Goal: Task Accomplishment & Management: Complete application form

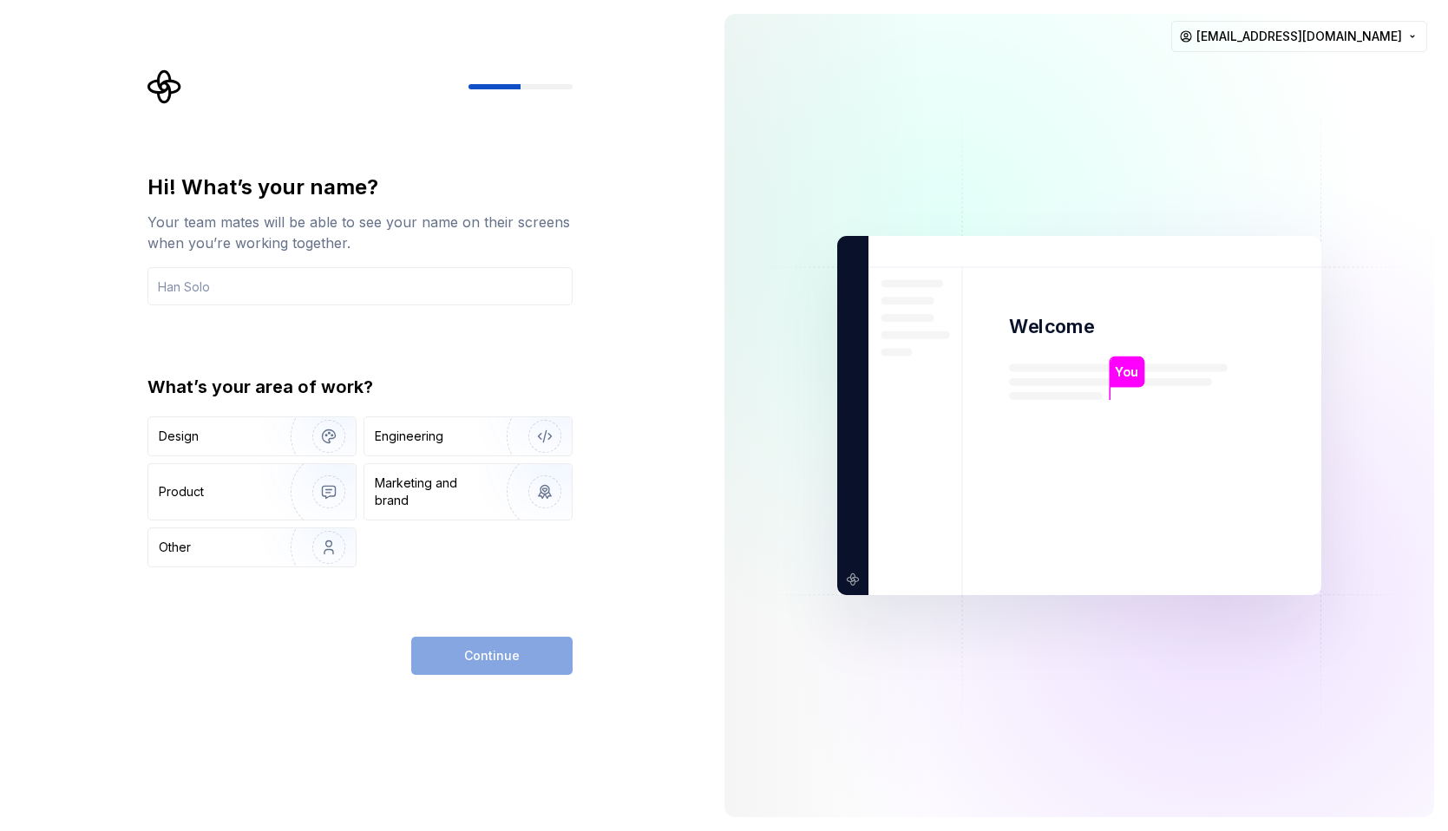
click at [292, 311] on div "Hi! What’s your name? Your team mates will be able to see your name on their sc…" at bounding box center [360, 371] width 425 height 394
click at [273, 294] on input "text" at bounding box center [360, 286] width 425 height 38
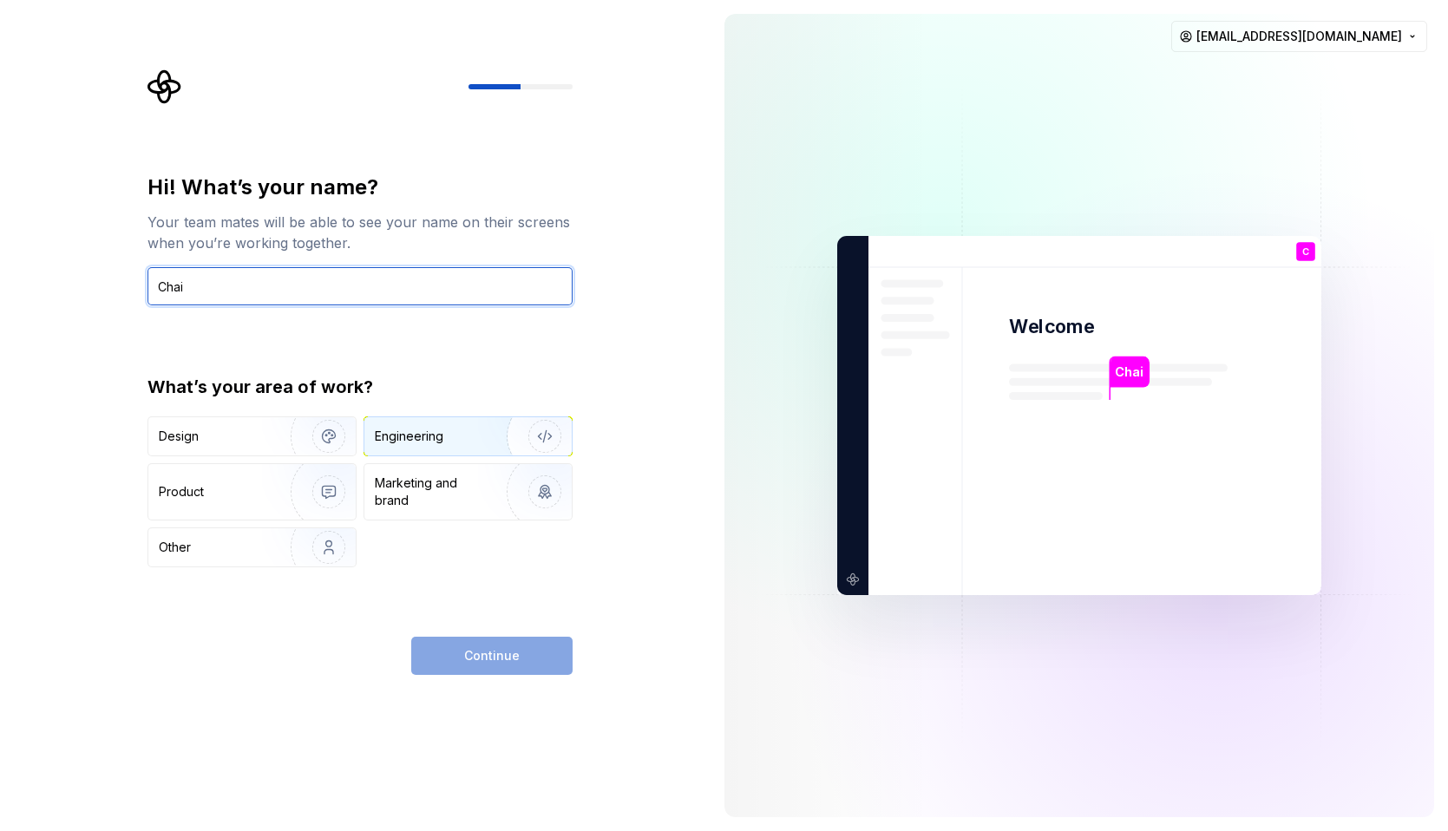
type input "Chai"
click at [469, 440] on div "Engineering" at bounding box center [444, 436] width 138 height 17
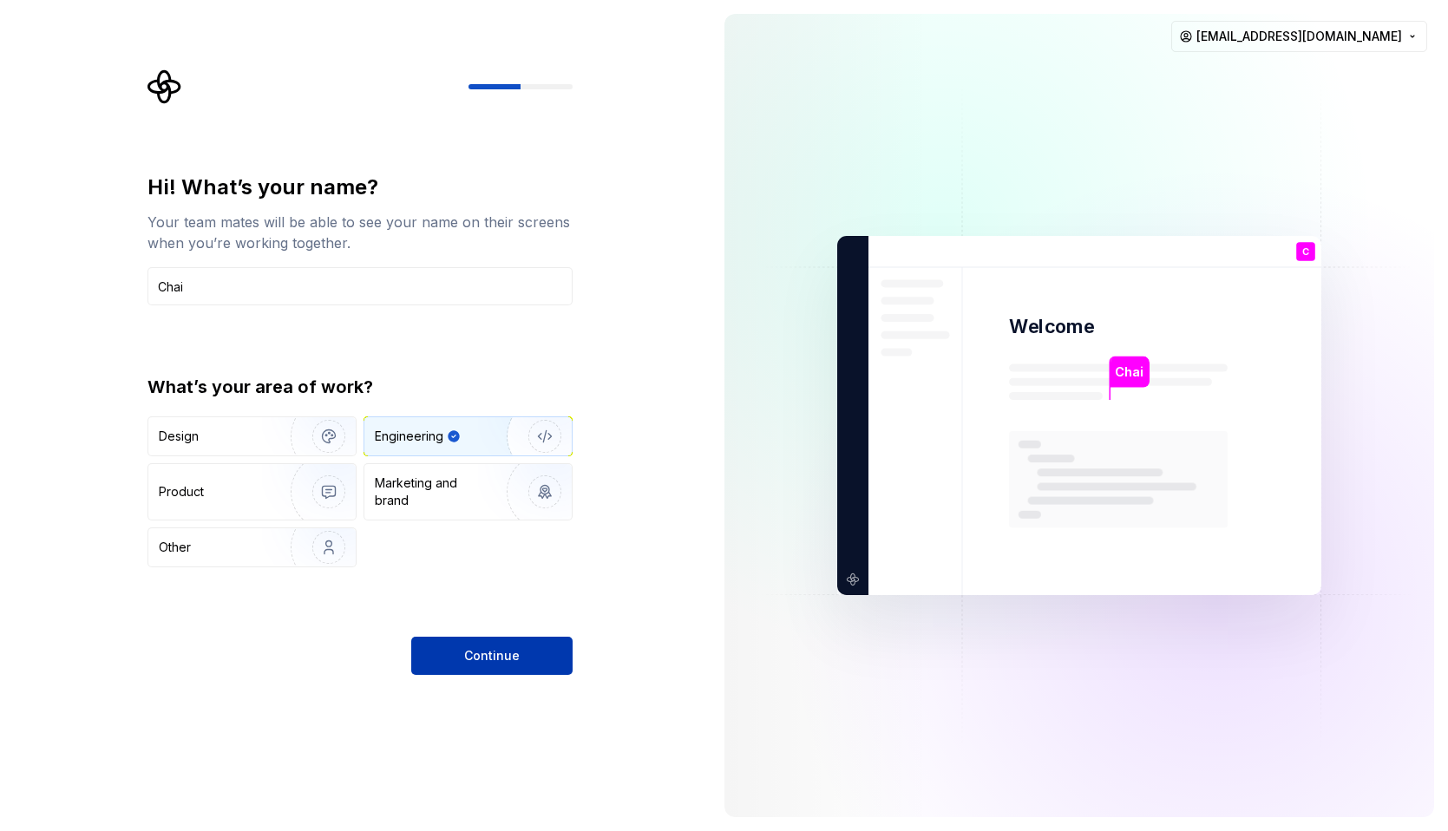
click at [496, 669] on button "Continue" at bounding box center [491, 656] width 161 height 38
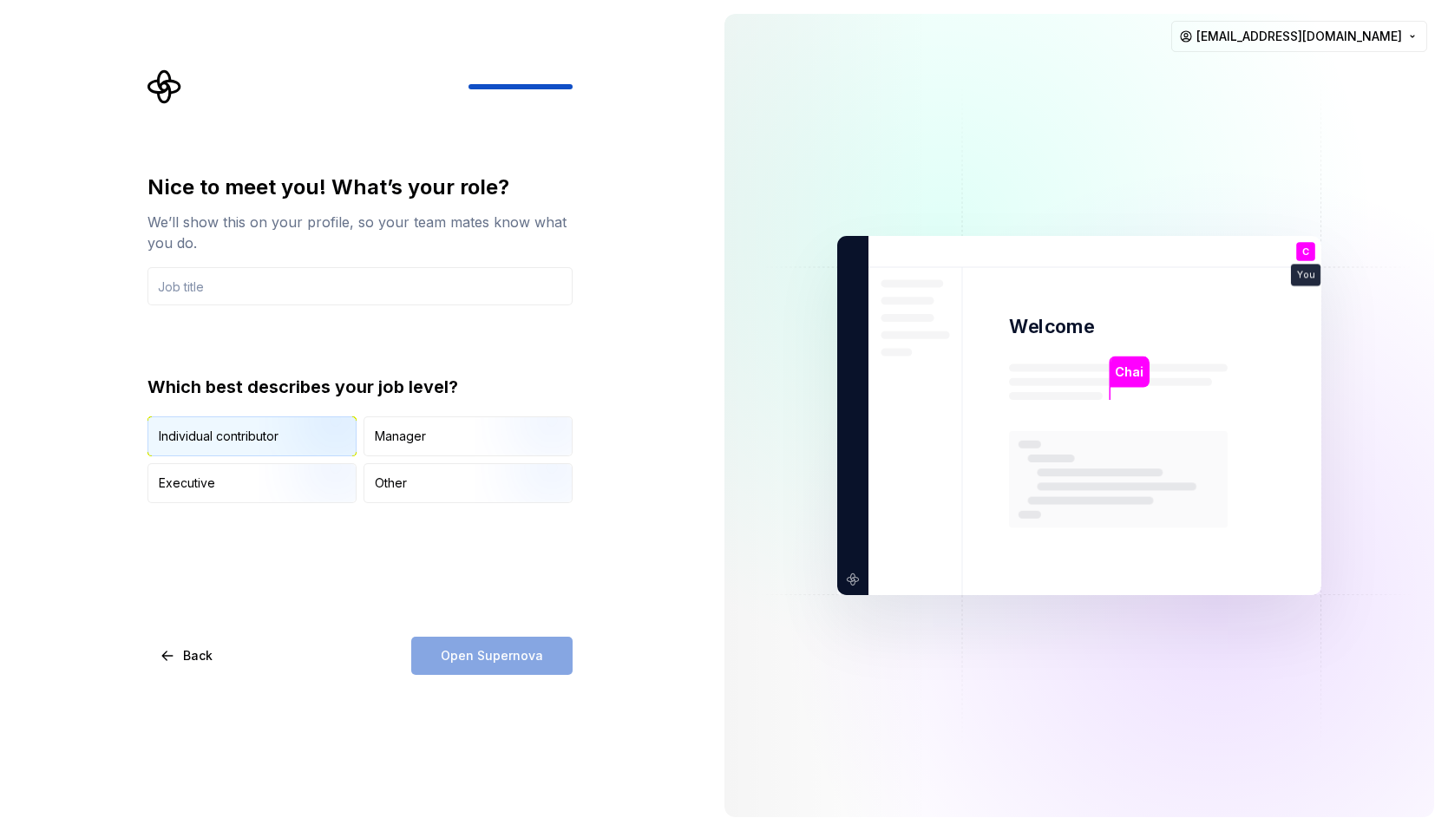
click at [282, 439] on img "button" at bounding box center [314, 458] width 111 height 116
click at [253, 286] on input "text" at bounding box center [360, 286] width 425 height 38
click at [135, 291] on div "Nice to meet you! What’s your role? We’ll show this on your profile, so your te…" at bounding box center [355, 415] width 711 height 831
click at [193, 289] on input "text" at bounding box center [360, 286] width 425 height 38
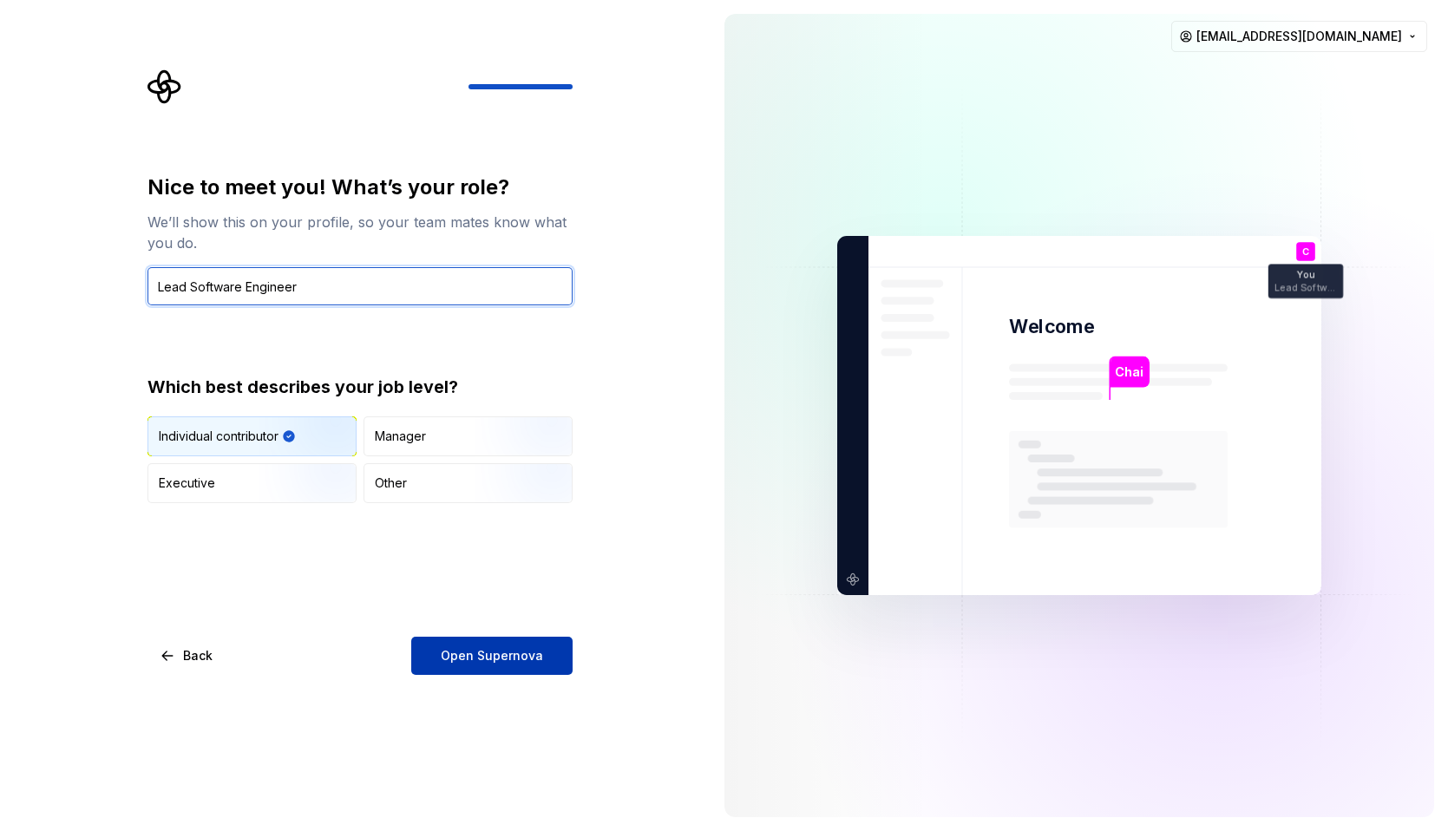
type input "Lead Software Engineer"
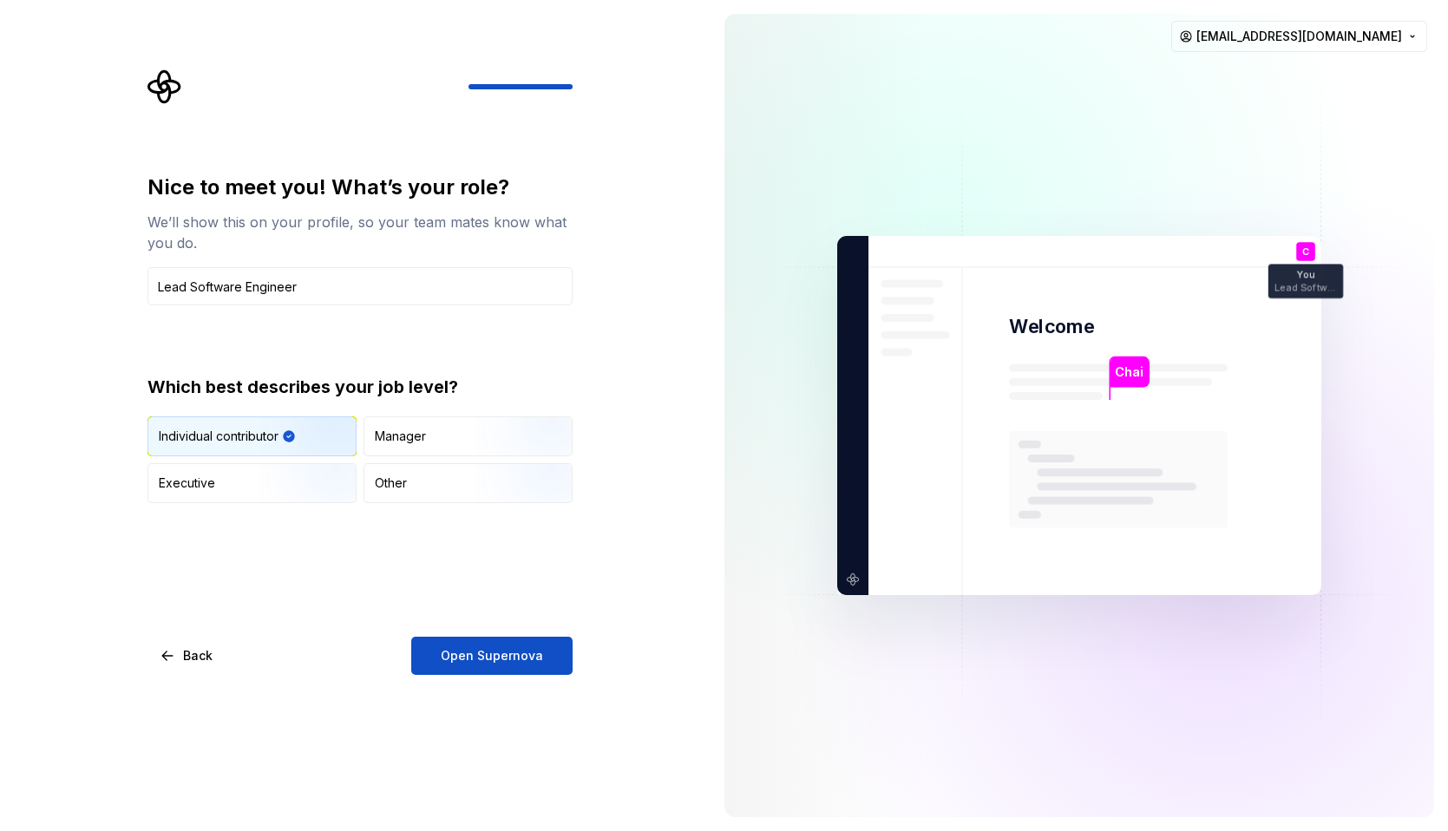
click at [539, 644] on button "Open Supernova" at bounding box center [491, 656] width 161 height 38
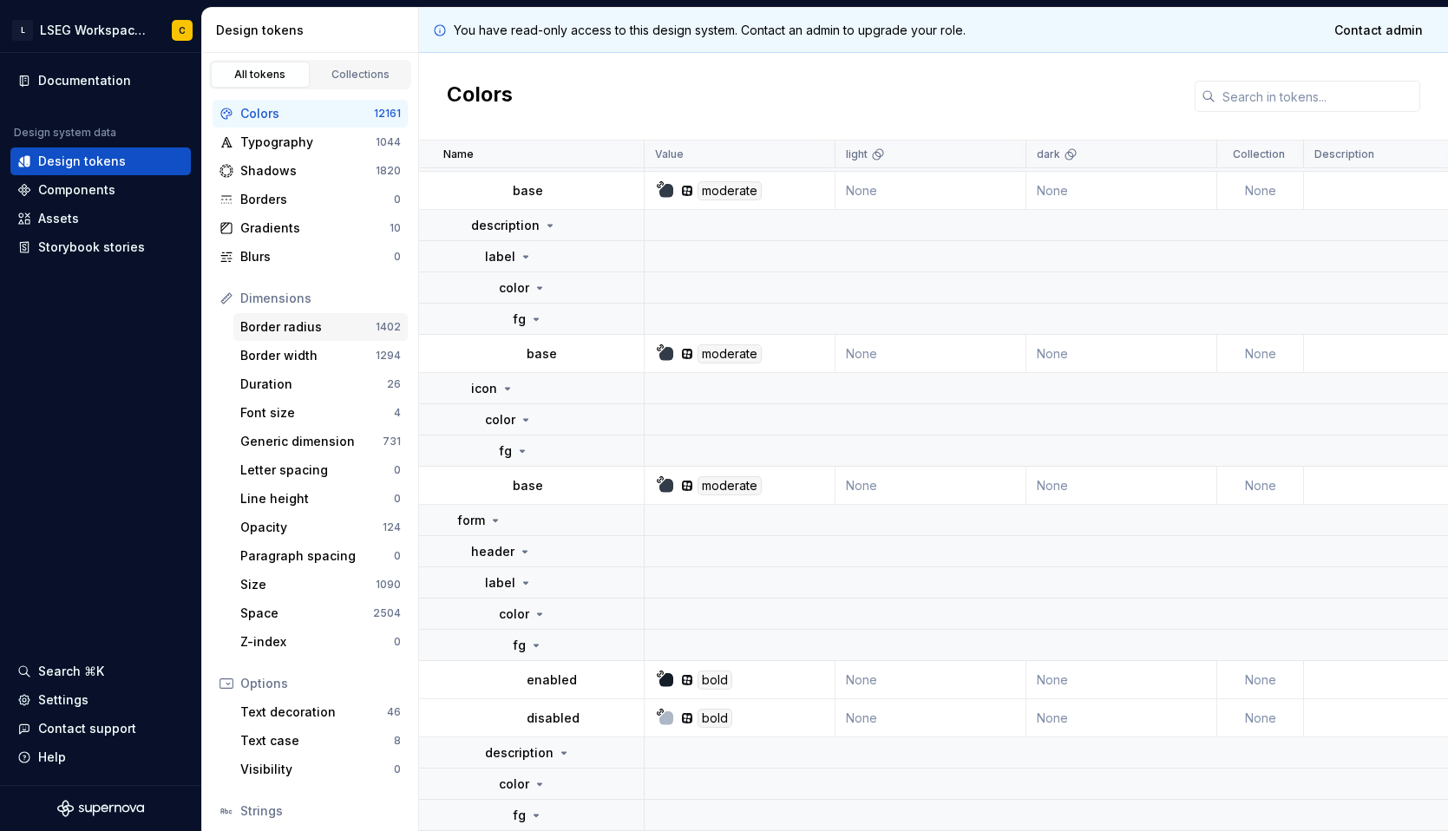
scroll to position [119, 0]
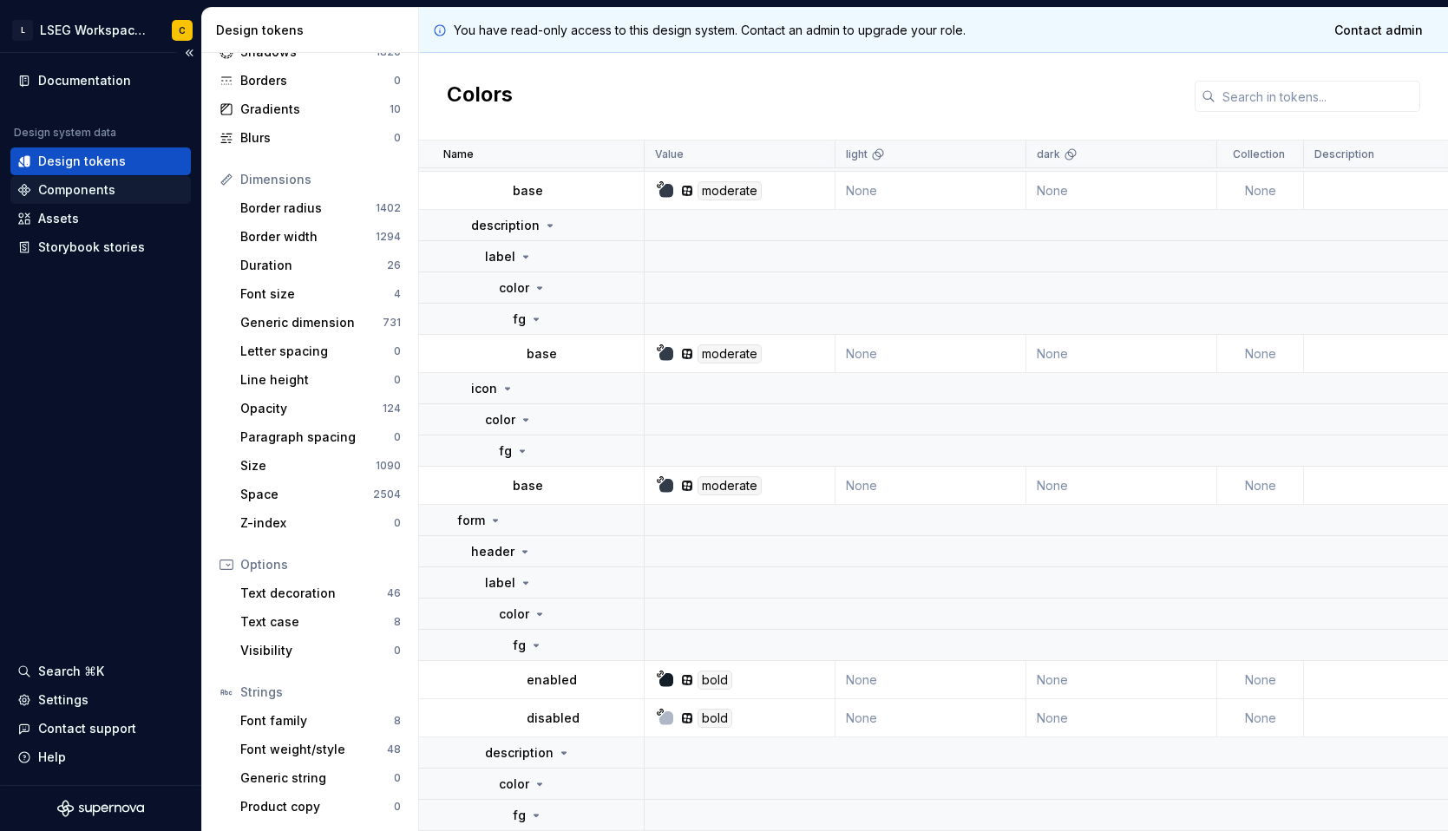
click at [52, 187] on div "Components" at bounding box center [76, 189] width 77 height 17
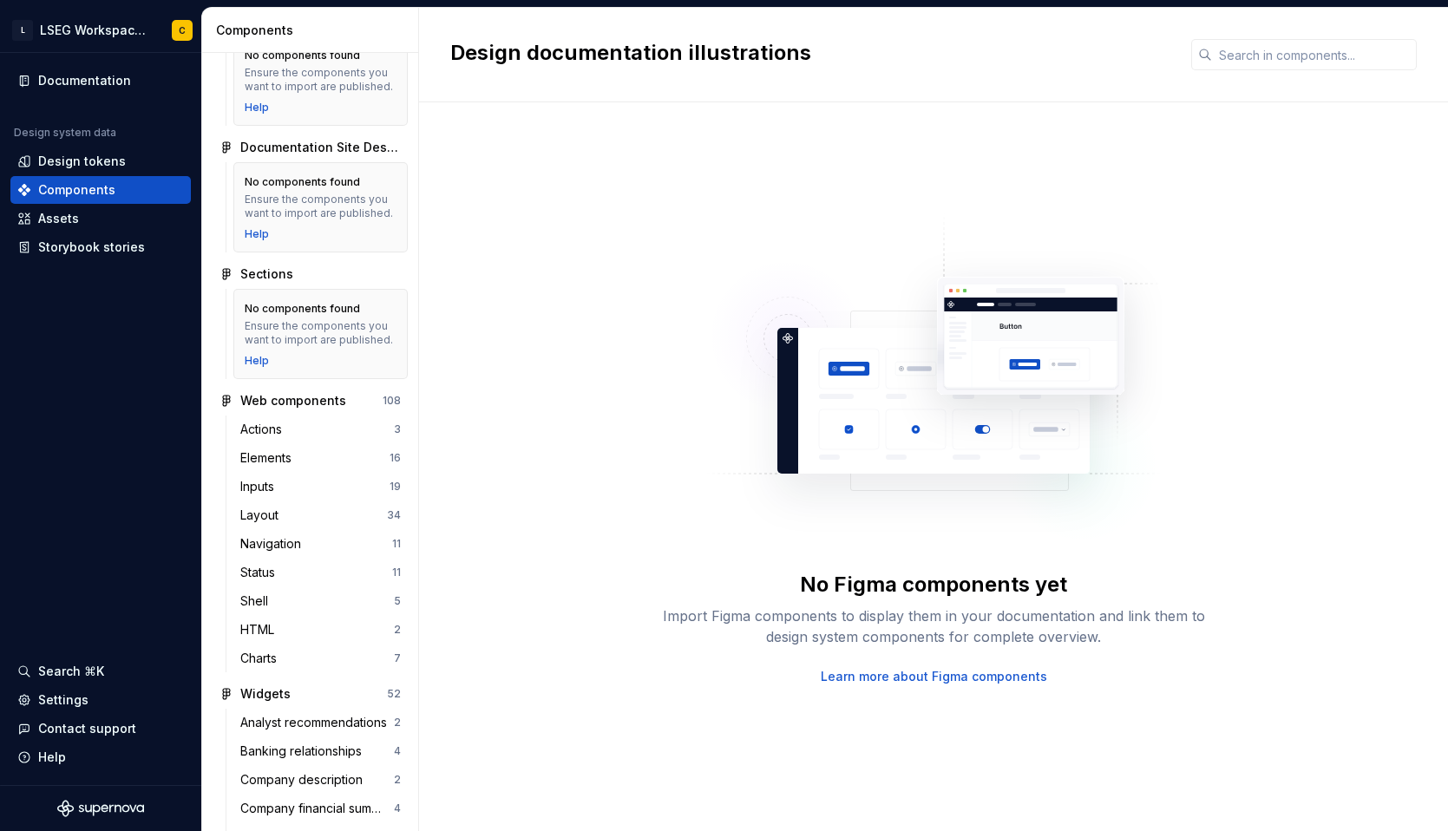
scroll to position [176, 0]
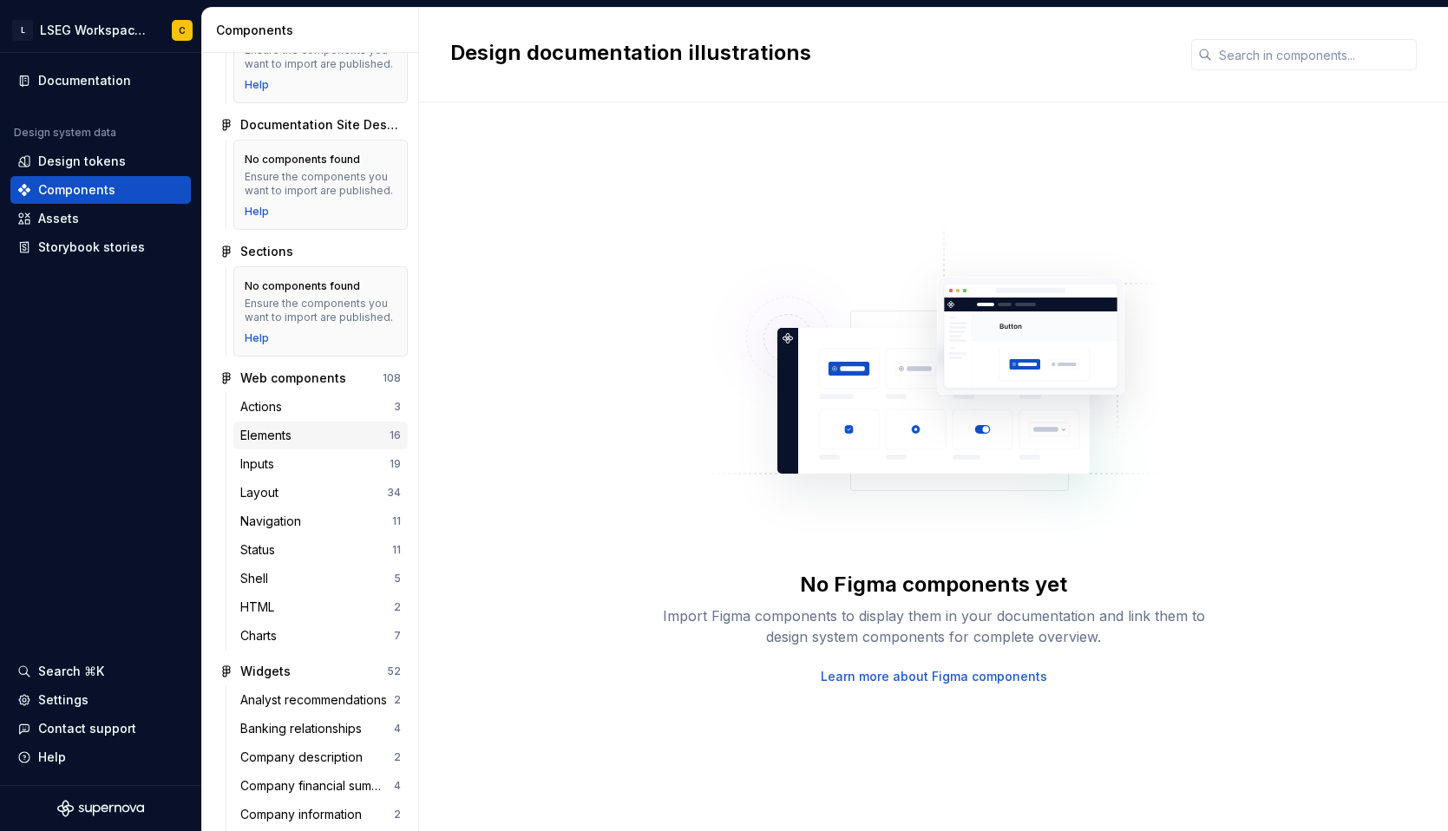
click at [281, 450] on div "Elements 16" at bounding box center [320, 436] width 174 height 28
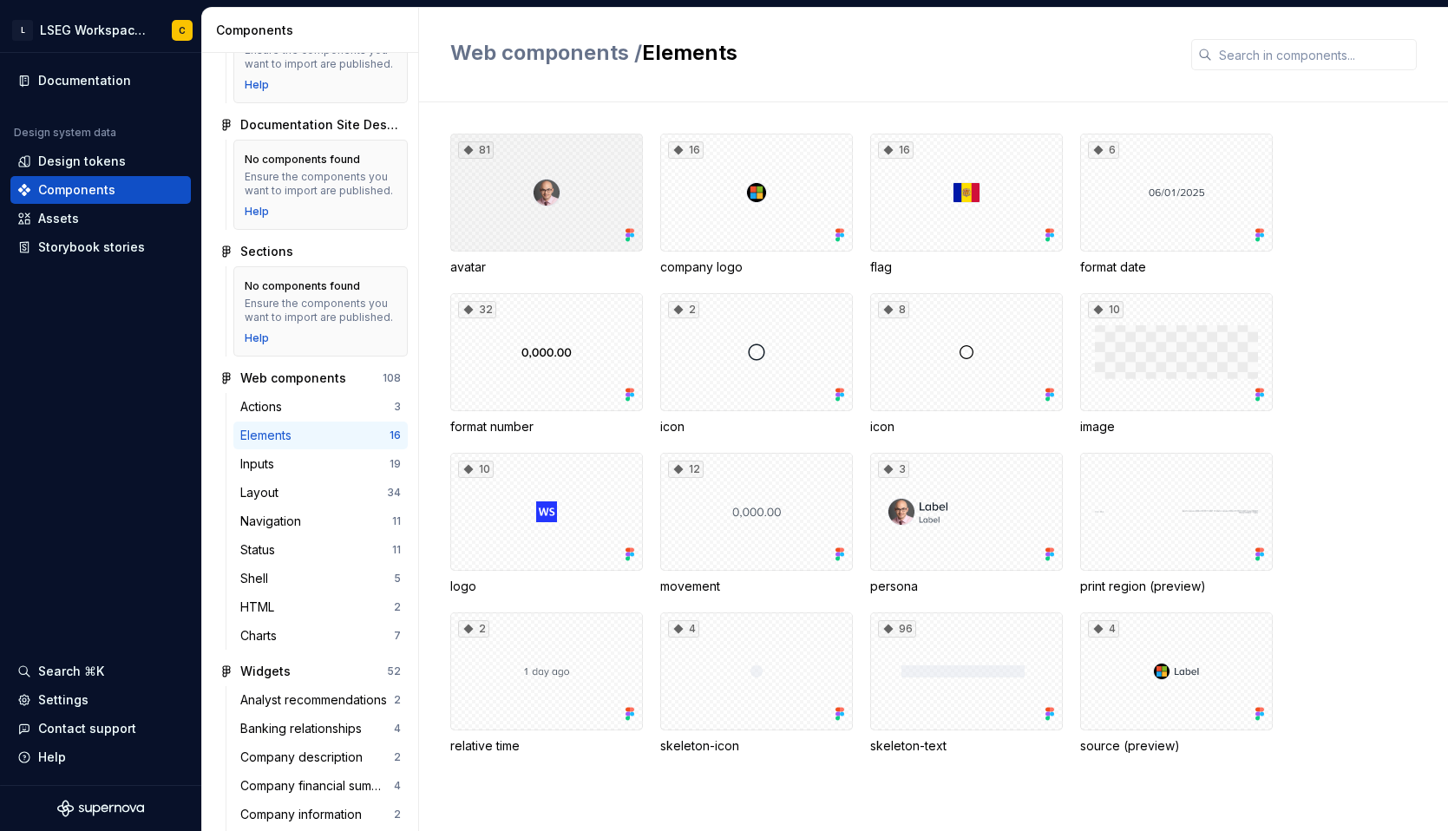
click at [500, 199] on div "81" at bounding box center [546, 193] width 193 height 118
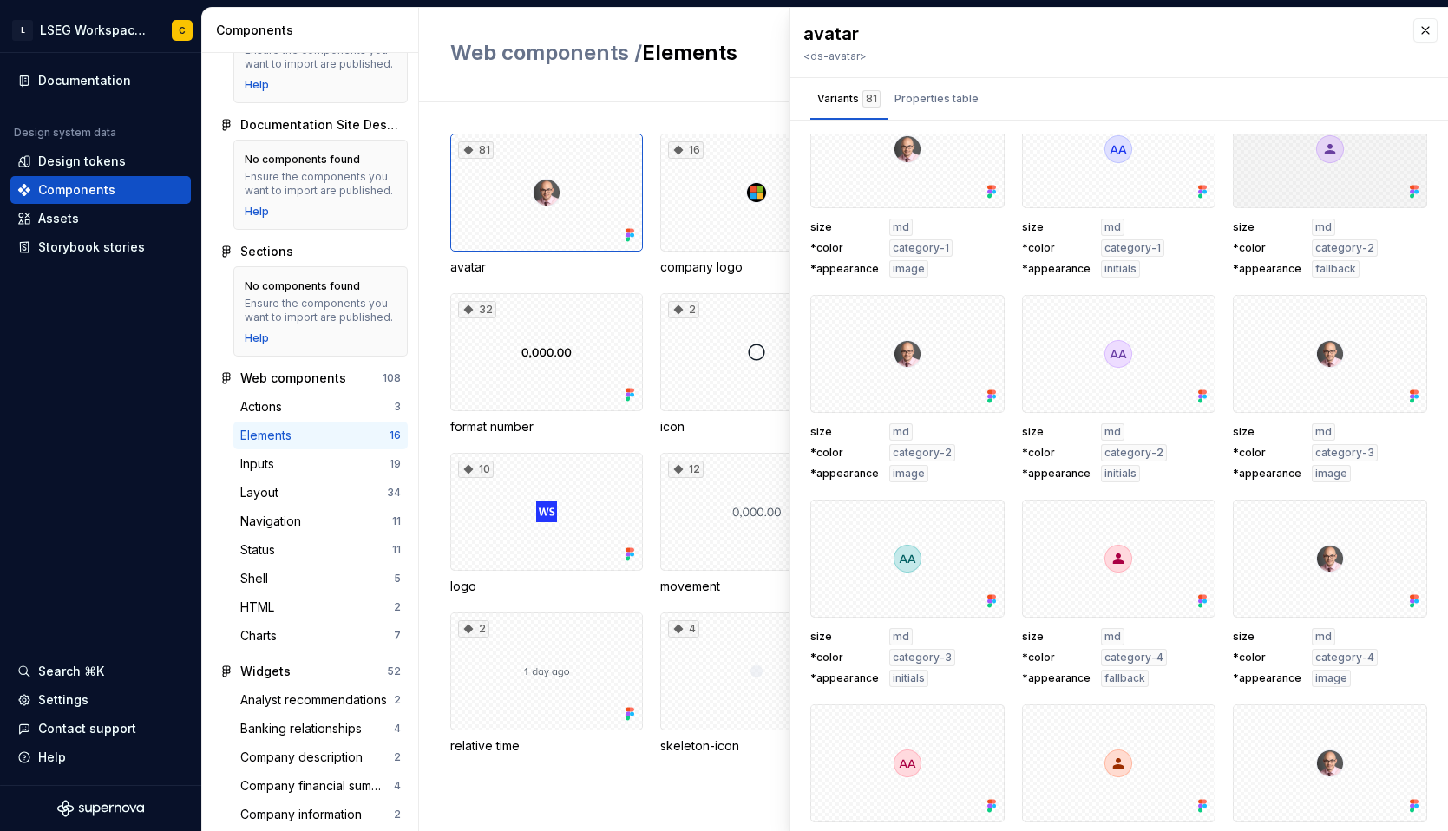
scroll to position [1005, 0]
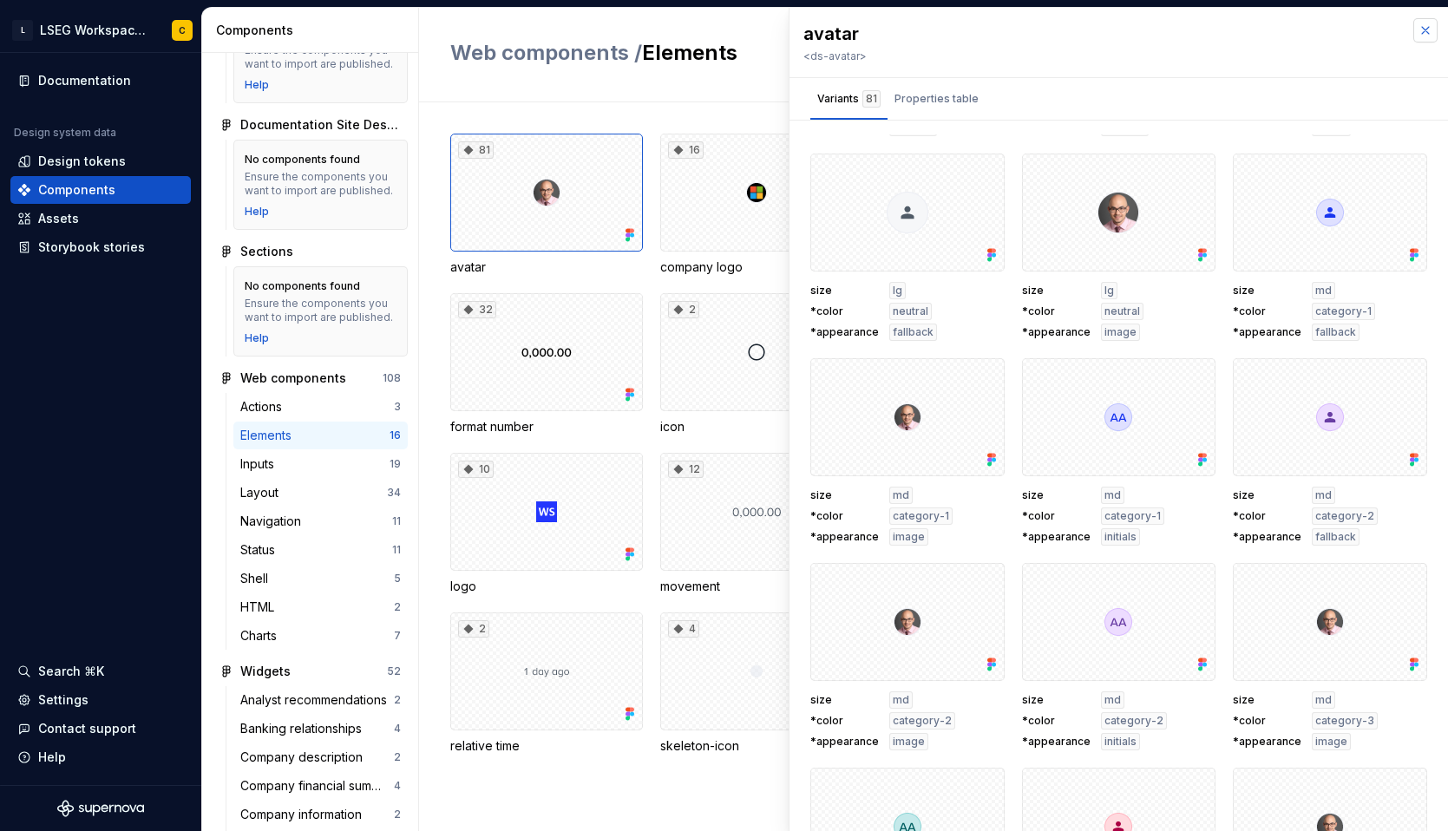
click at [1414, 24] on button "button" at bounding box center [1426, 30] width 24 height 24
